Goal: Find specific page/section: Find specific page/section

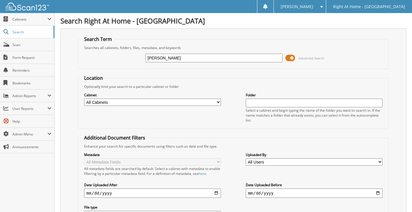
type input "[PERSON_NAME]"
click at [181, 58] on input "[PERSON_NAME]" at bounding box center [214, 58] width 137 height 9
drag, startPoint x: 181, startPoint y: 58, endPoint x: 100, endPoint y: 58, distance: 81.3
click at [100, 58] on div "barbara fields Advanced Search" at bounding box center [233, 58] width 304 height 16
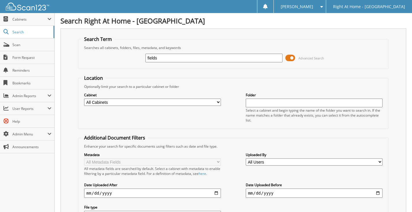
type input "fields"
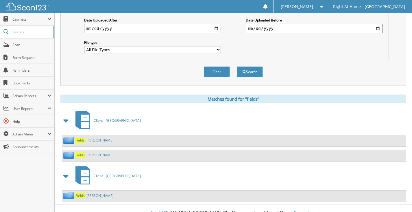
scroll to position [181, 0]
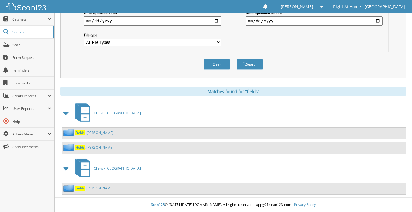
click at [95, 134] on link "Fields , Beverly" at bounding box center [95, 132] width 38 height 5
